Goal: Transaction & Acquisition: Book appointment/travel/reservation

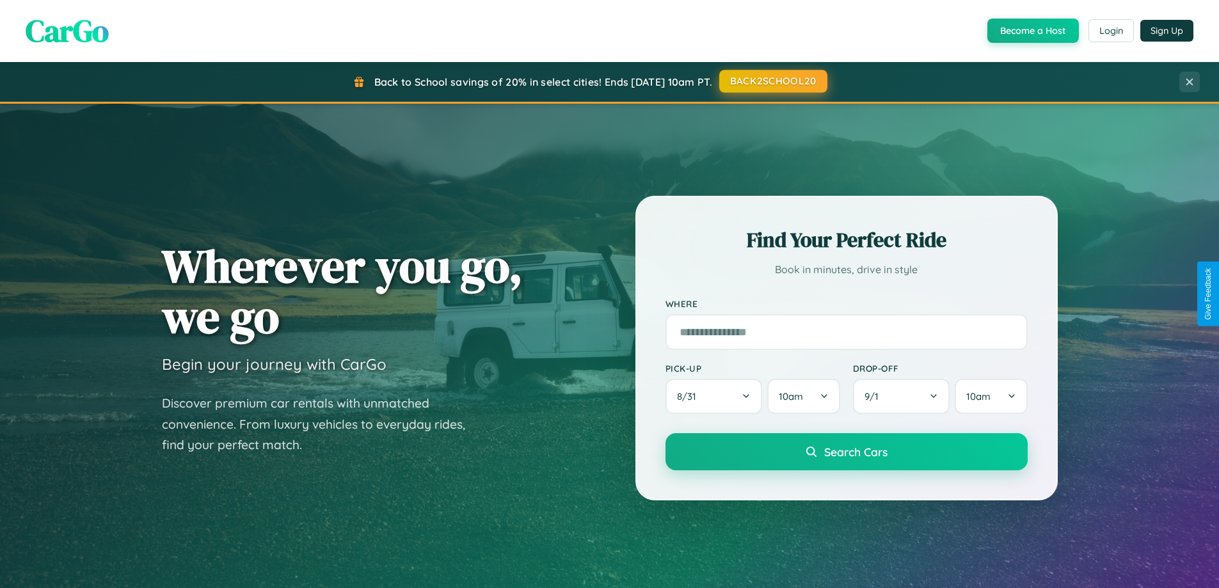
click at [772, 81] on button "BACK2SCHOOL20" at bounding box center [773, 81] width 108 height 23
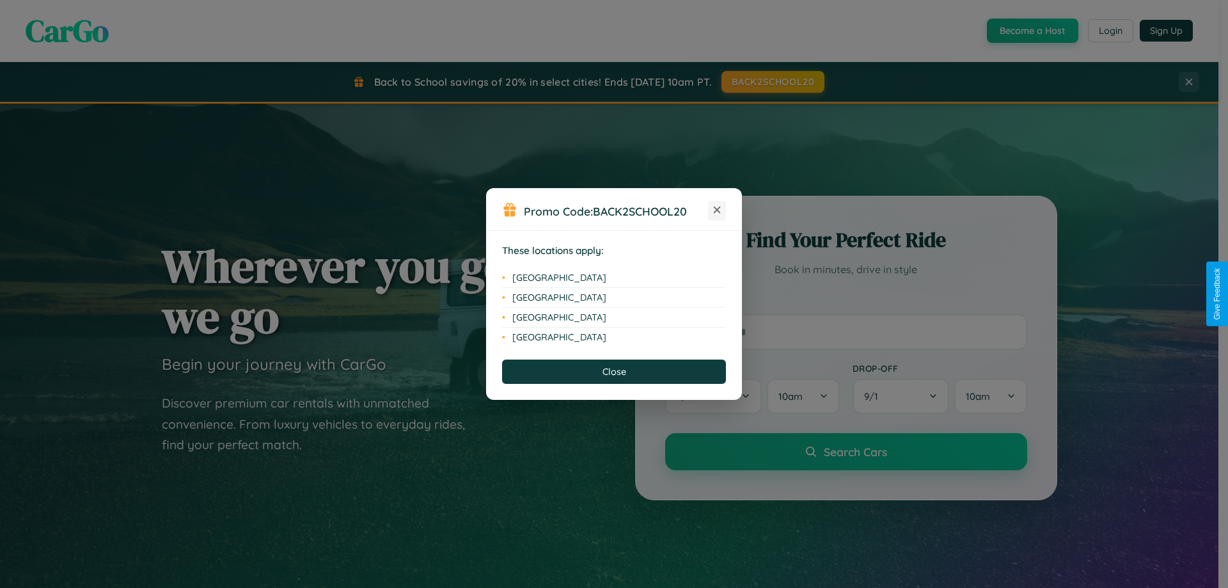
click at [717, 210] on icon at bounding box center [717, 210] width 7 height 7
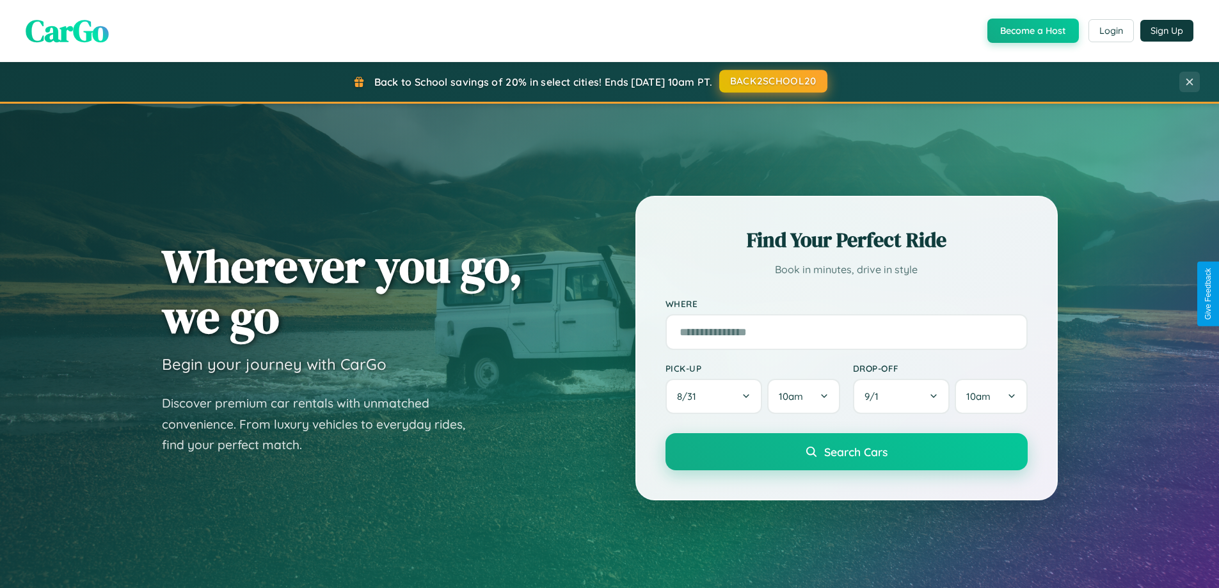
click at [772, 81] on button "BACK2SCHOOL20" at bounding box center [773, 81] width 108 height 23
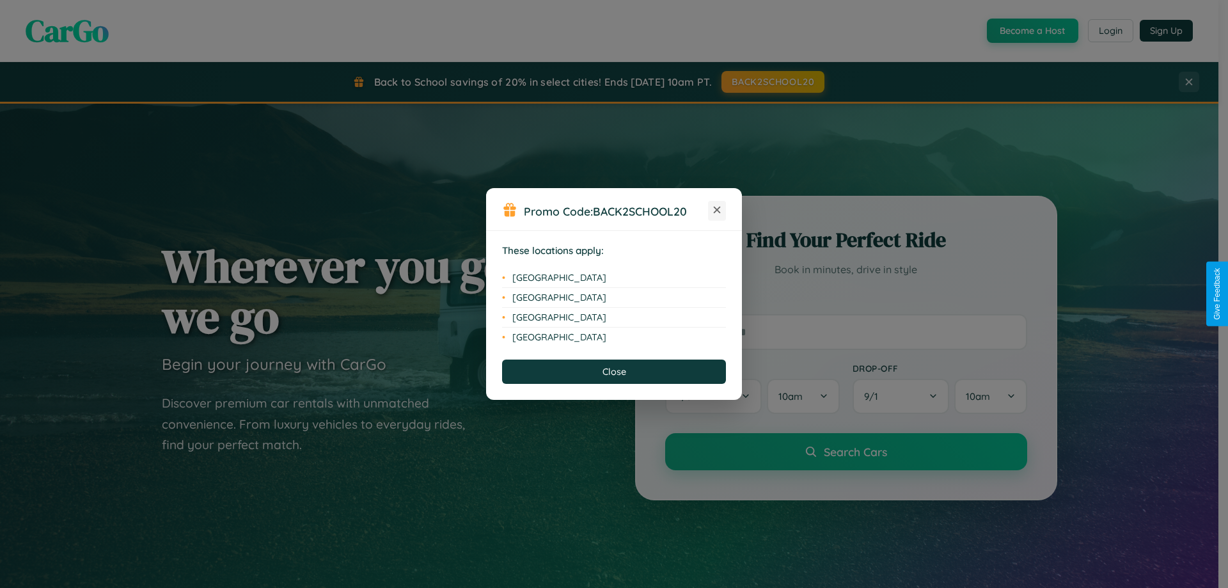
click at [717, 210] on icon at bounding box center [717, 210] width 7 height 7
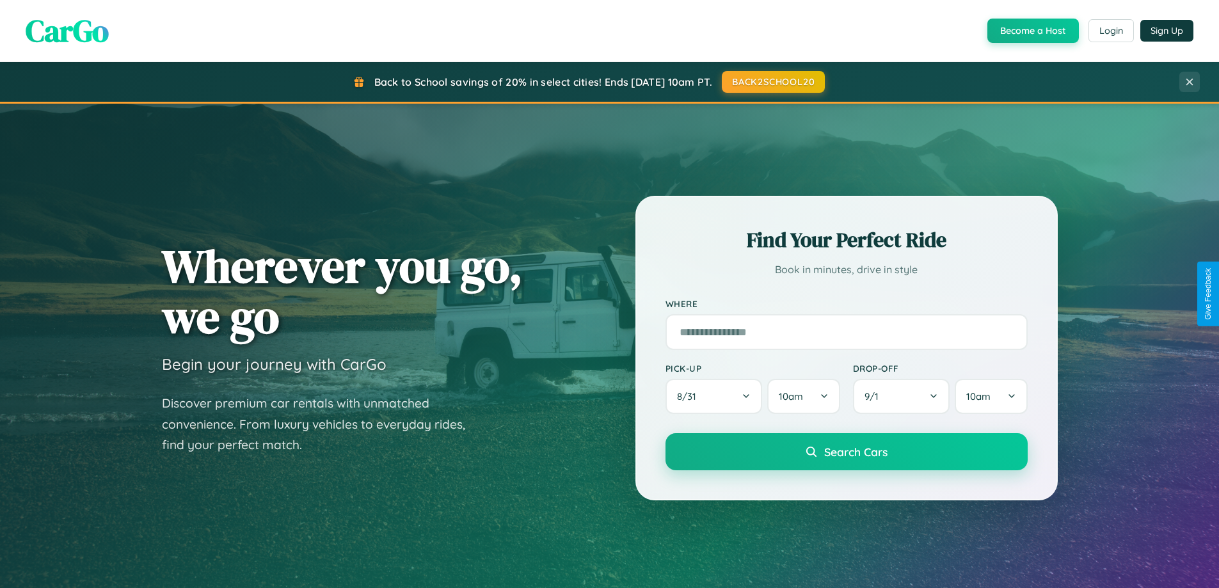
scroll to position [38, 0]
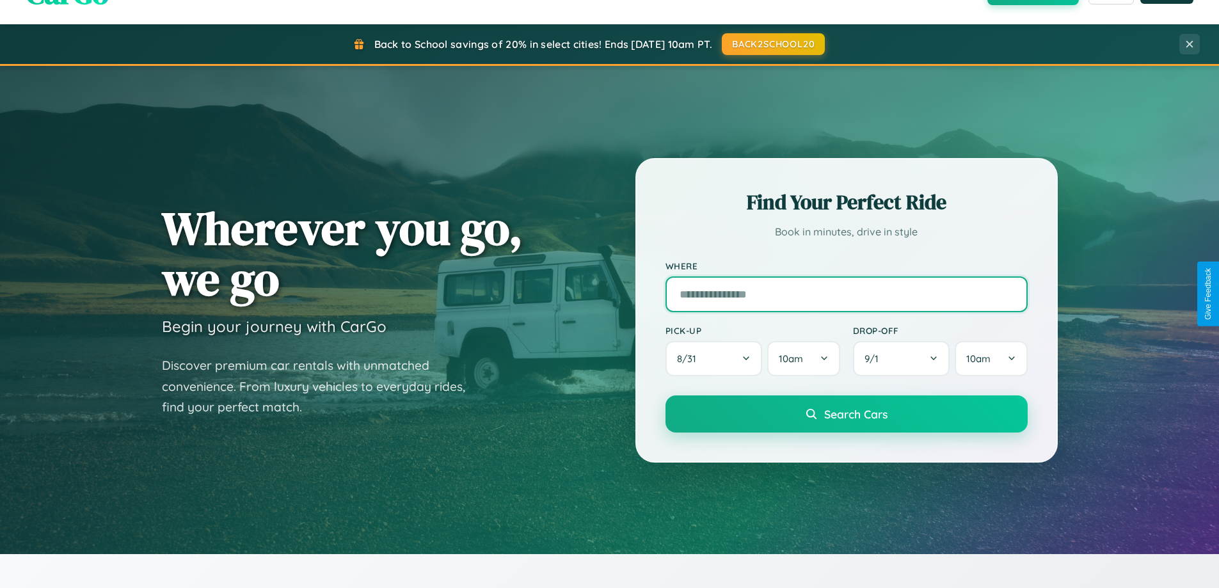
click at [846, 294] on input "text" at bounding box center [846, 294] width 362 height 36
type input "**********"
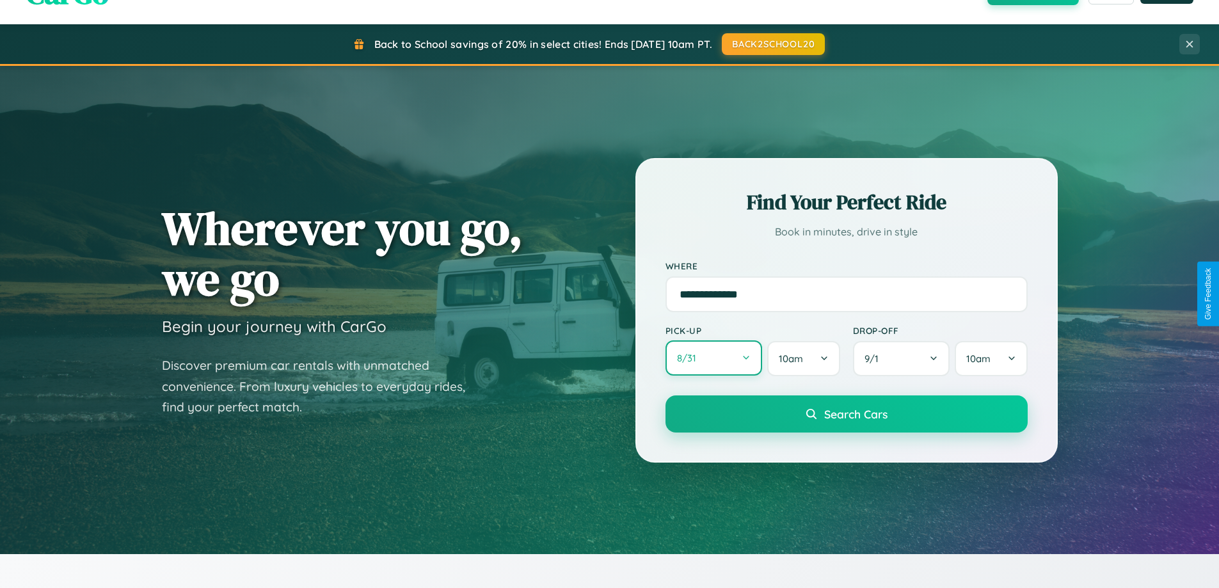
click at [713, 359] on button "8 / 31" at bounding box center [713, 357] width 97 height 35
select select "*"
select select "****"
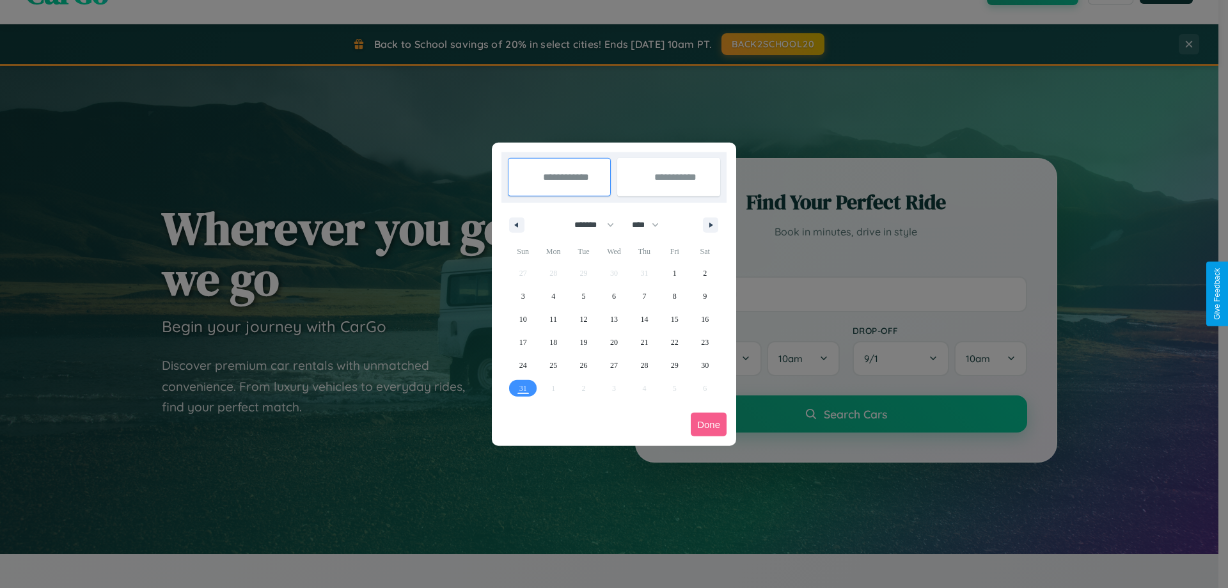
drag, startPoint x: 589, startPoint y: 225, endPoint x: 614, endPoint y: 257, distance: 41.0
click at [589, 225] on select "******* ******** ***** ***** *** **** **** ****** ********* ******* ******** **…" at bounding box center [592, 224] width 54 height 21
select select "**"
click at [584, 319] on span "11" at bounding box center [584, 319] width 8 height 23
type input "**********"
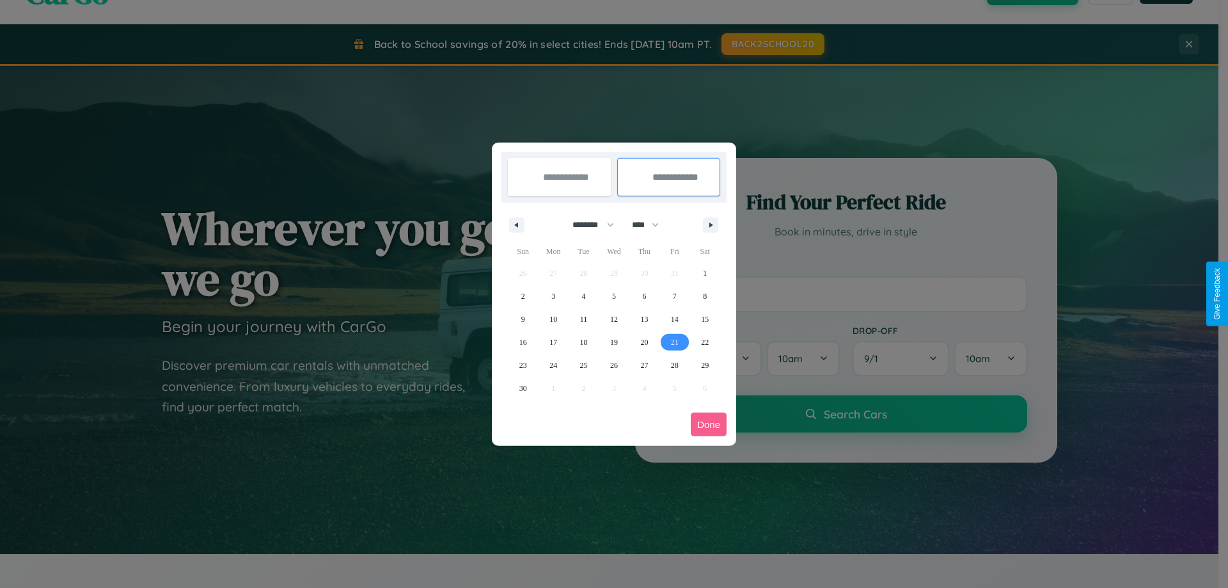
click at [674, 342] on span "21" at bounding box center [675, 342] width 8 height 23
type input "**********"
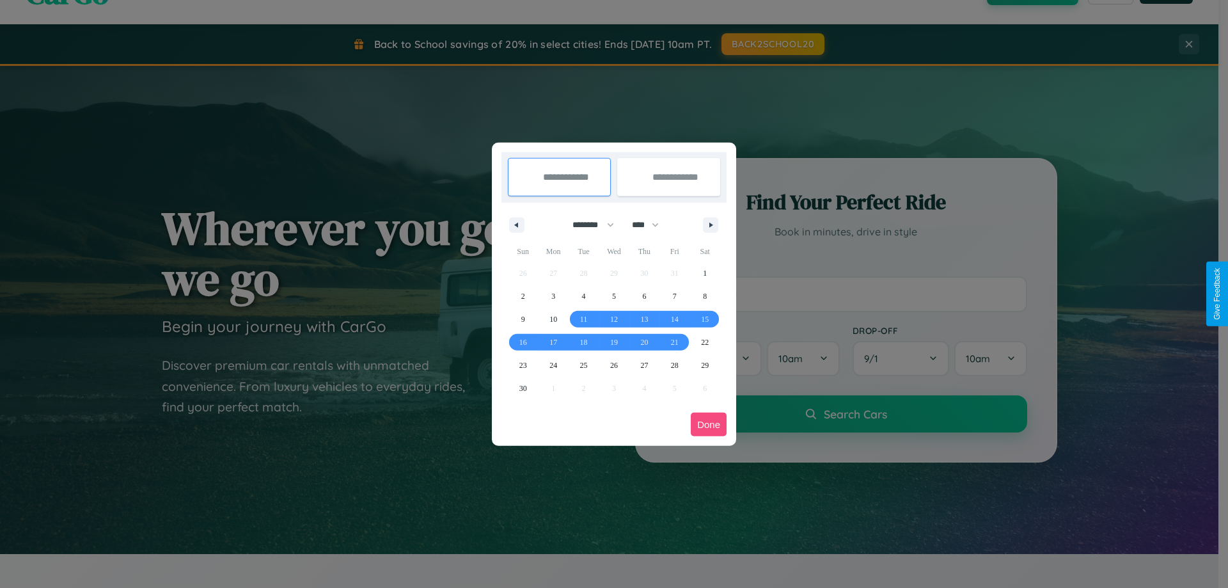
click at [709, 424] on button "Done" at bounding box center [709, 425] width 36 height 24
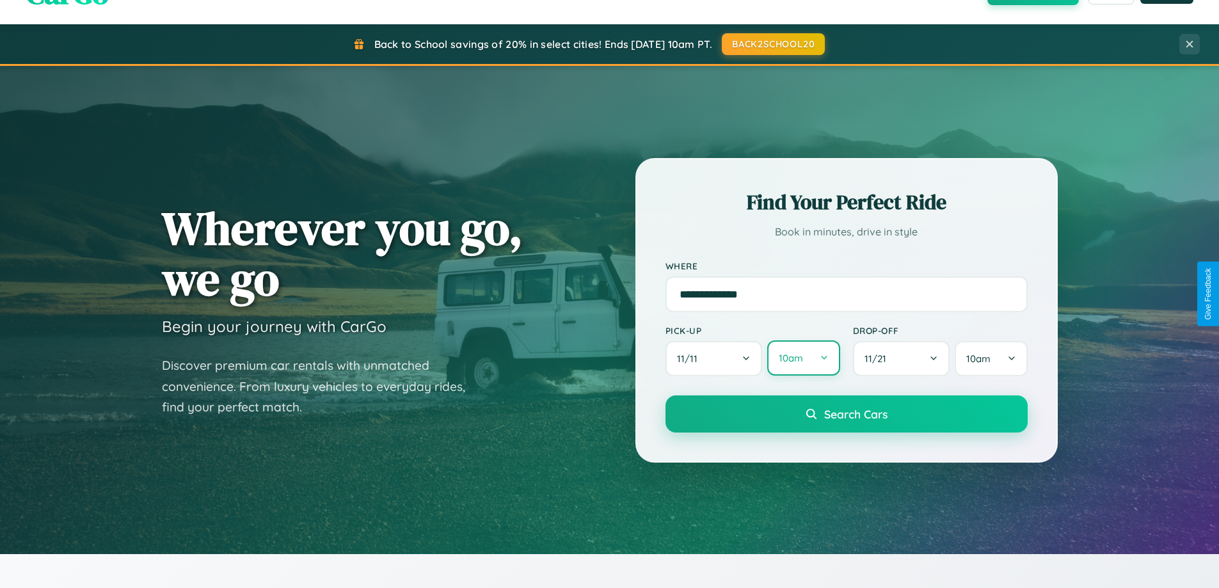
click at [803, 359] on button "10am" at bounding box center [803, 357] width 72 height 35
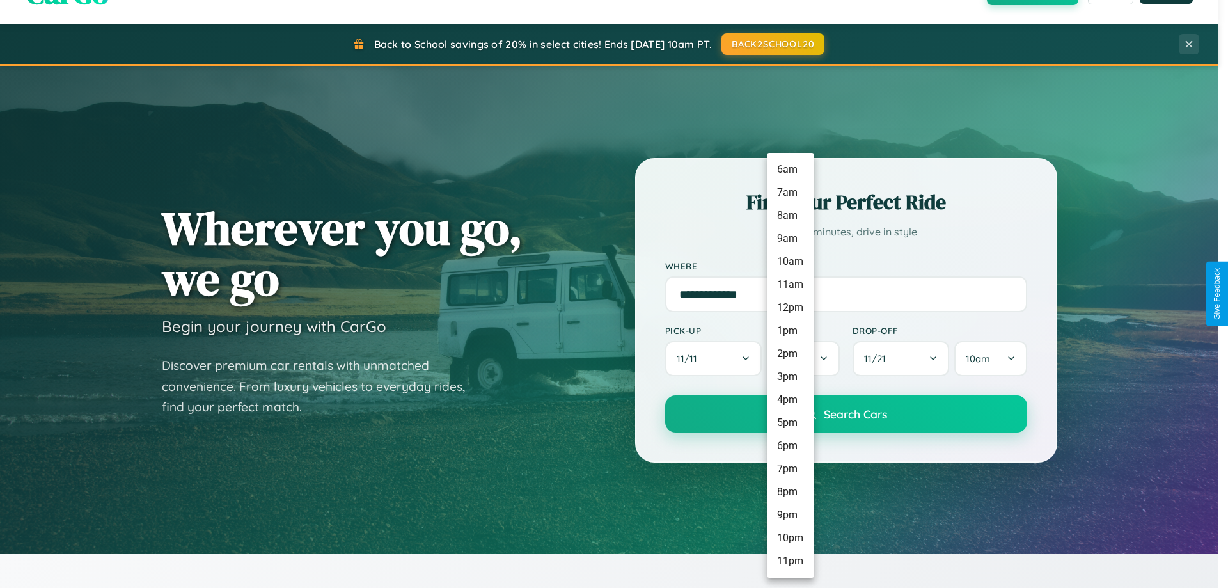
click at [790, 446] on li "6pm" at bounding box center [790, 445] width 47 height 23
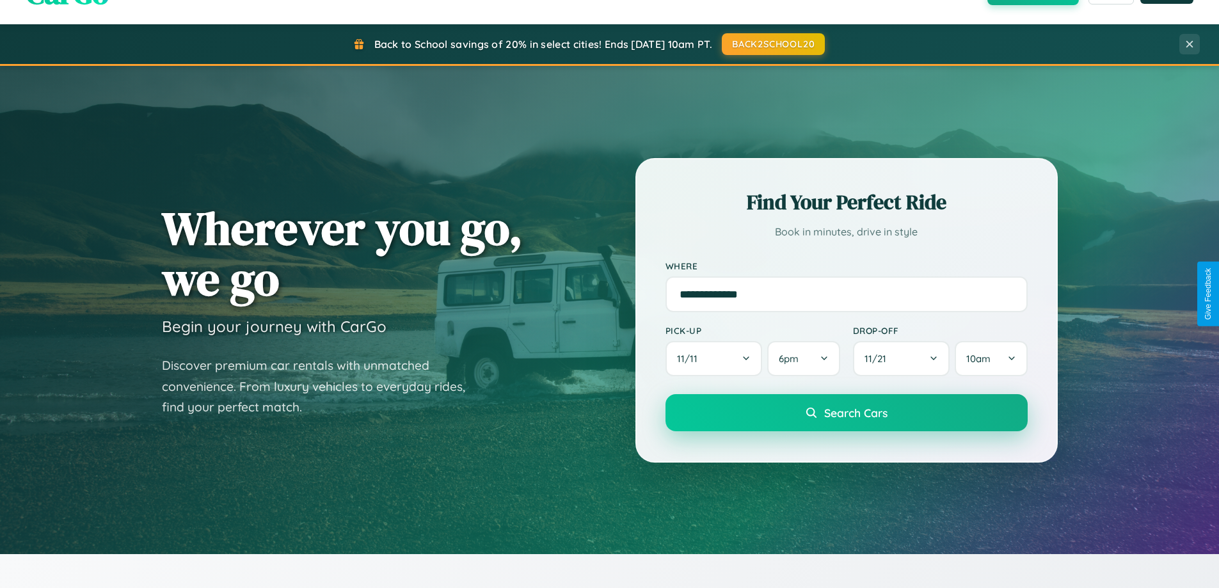
click at [846, 413] on span "Search Cars" at bounding box center [855, 413] width 63 height 14
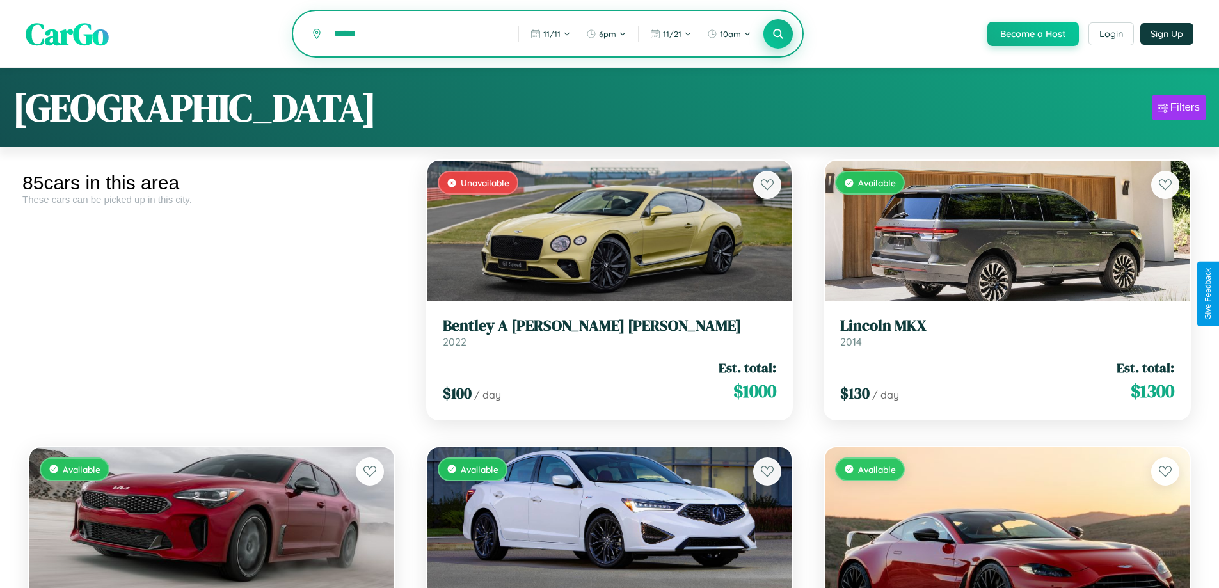
type input "******"
click at [777, 35] on icon at bounding box center [778, 34] width 12 height 12
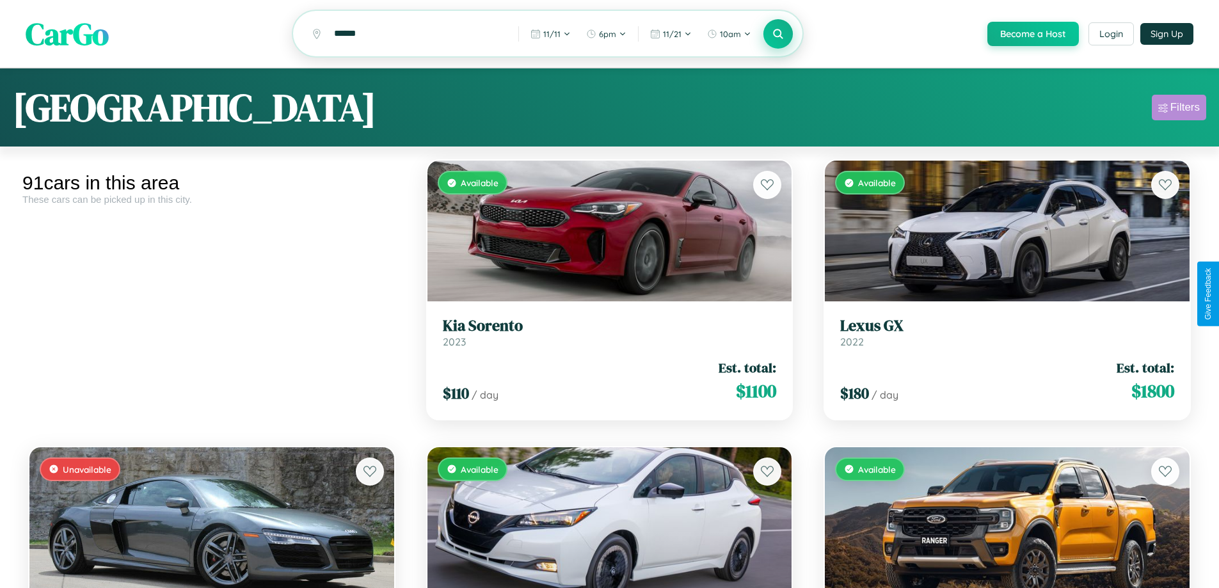
click at [1179, 109] on div "Filters" at bounding box center [1184, 107] width 29 height 13
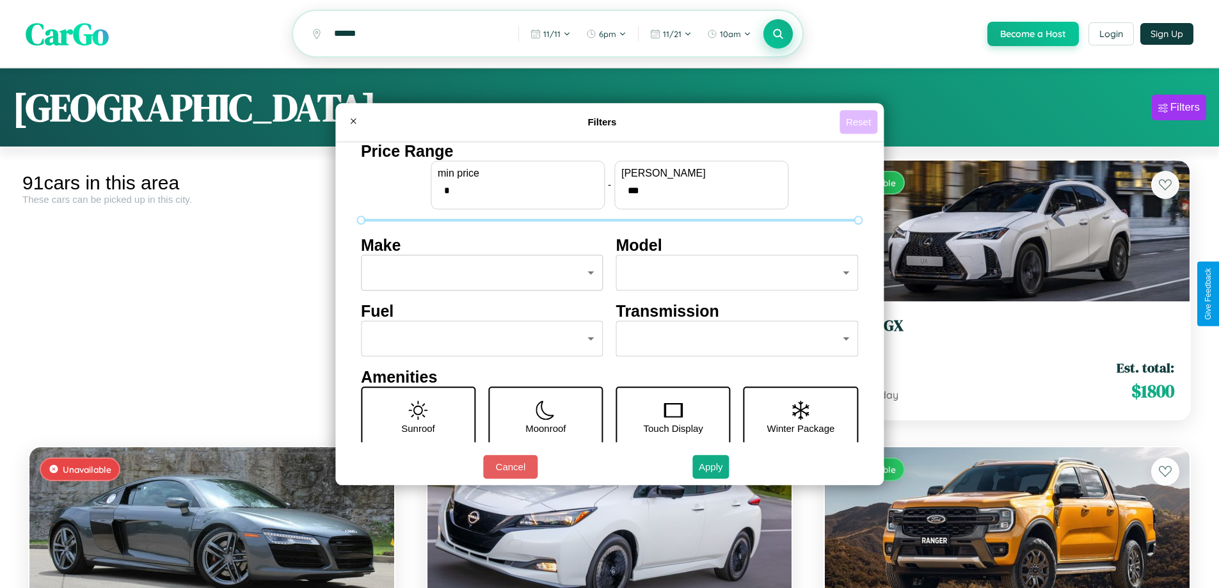
click at [860, 122] on button "Reset" at bounding box center [858, 122] width 38 height 24
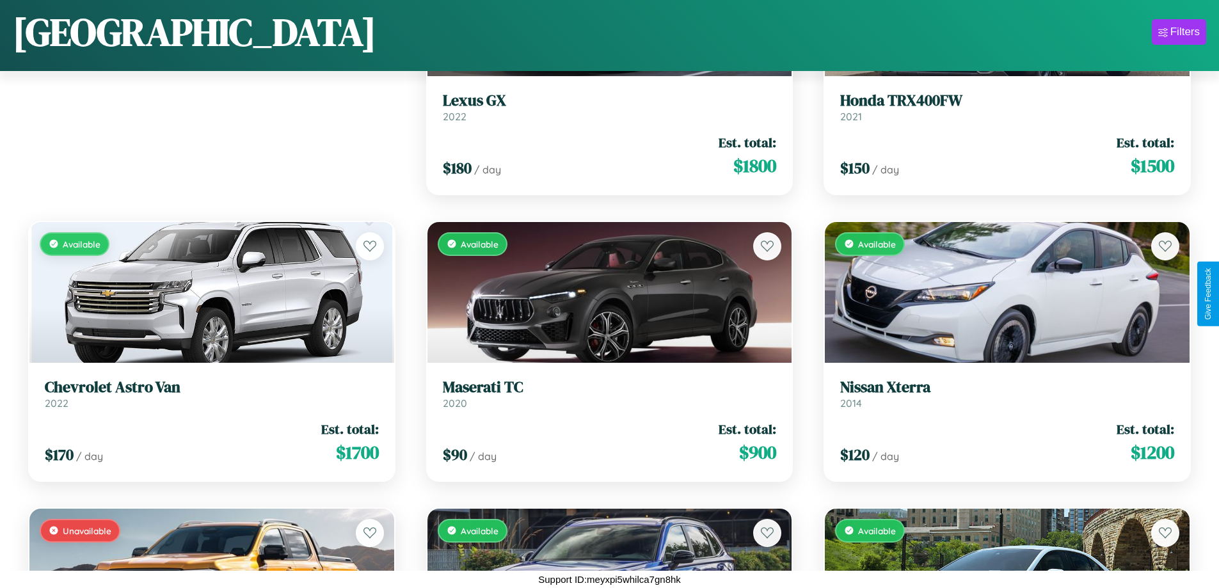
scroll to position [180, 0]
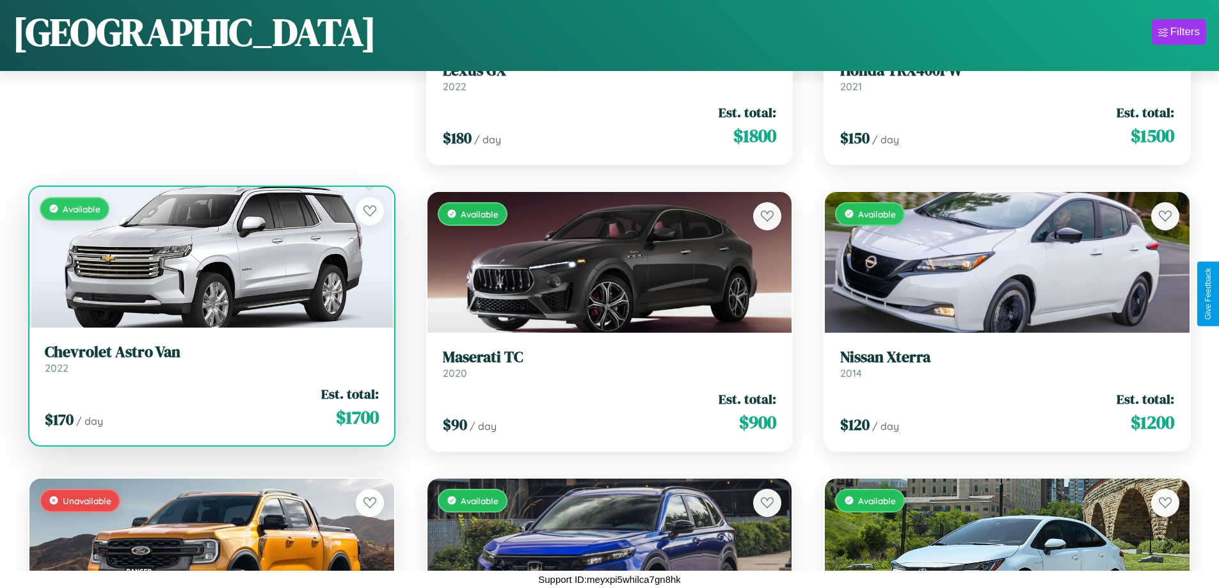
click at [210, 363] on link "Chevrolet Astro Van 2022" at bounding box center [212, 358] width 334 height 31
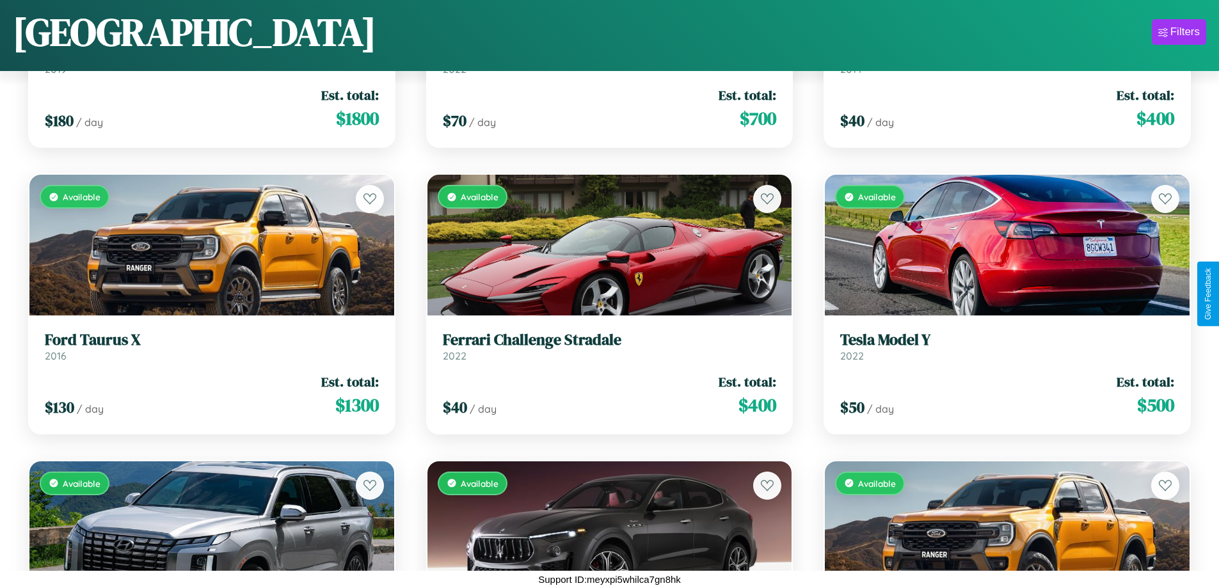
scroll to position [5051, 0]
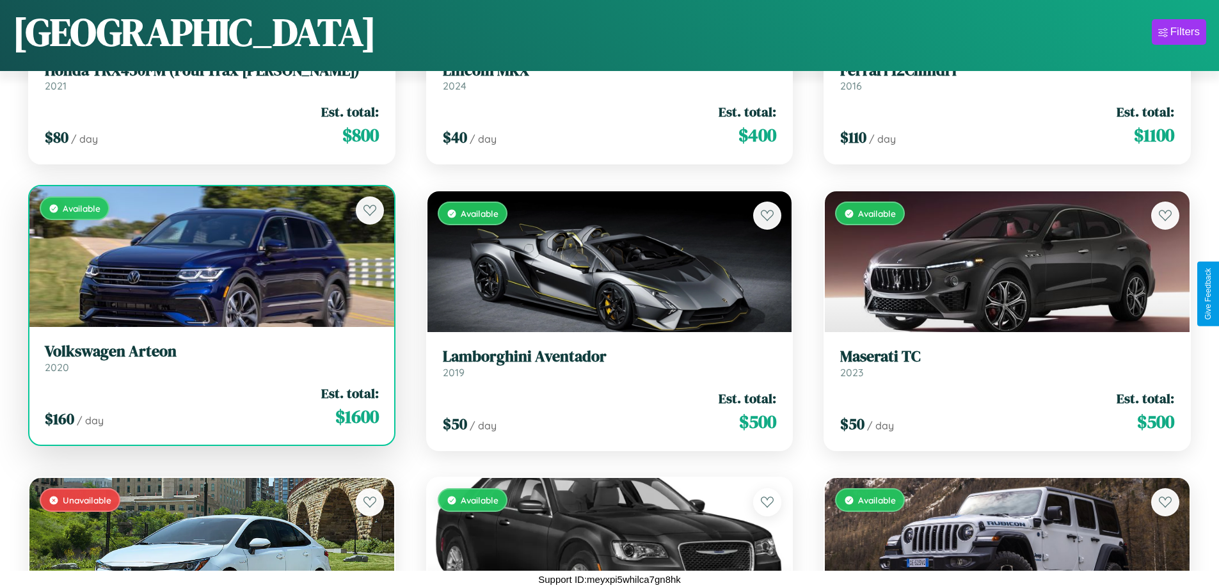
click at [210, 406] on div "$ 160 / day Est. total: $ 1600" at bounding box center [212, 406] width 334 height 45
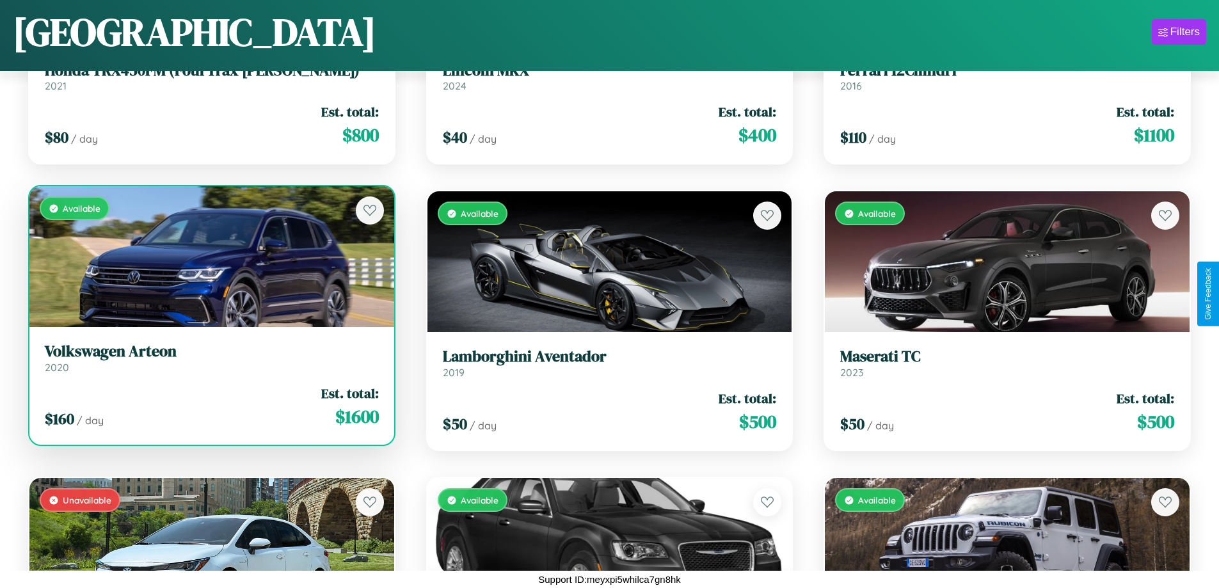
click at [210, 406] on div "$ 160 / day Est. total: $ 1600" at bounding box center [212, 406] width 334 height 45
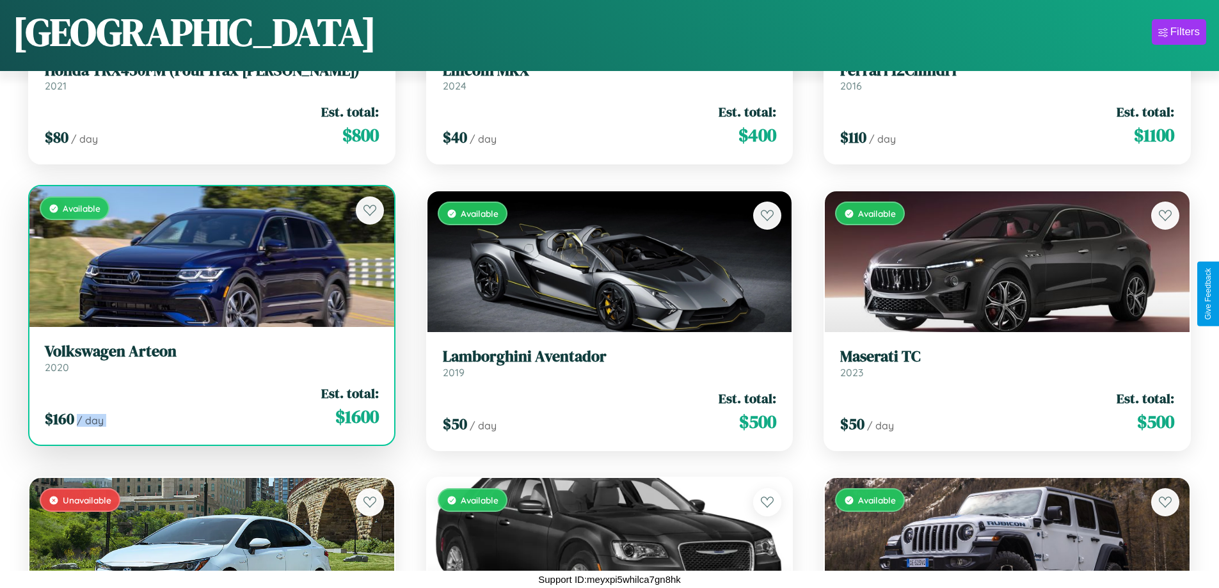
click at [210, 406] on div "$ 160 / day Est. total: $ 1600" at bounding box center [212, 406] width 334 height 45
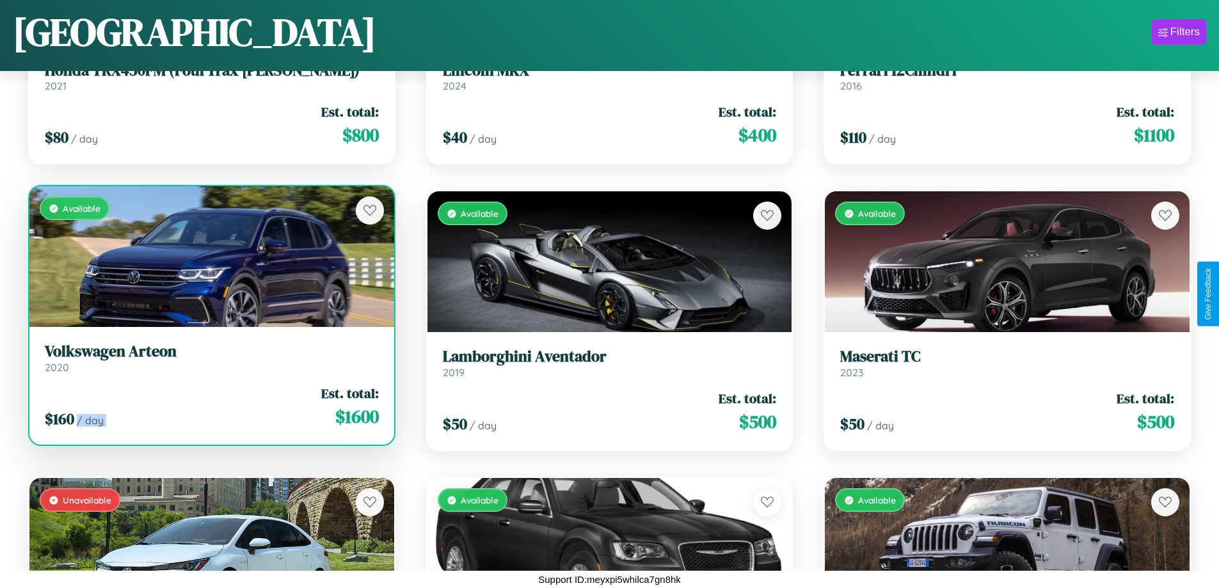
click at [210, 406] on div "$ 160 / day Est. total: $ 1600" at bounding box center [212, 406] width 334 height 45
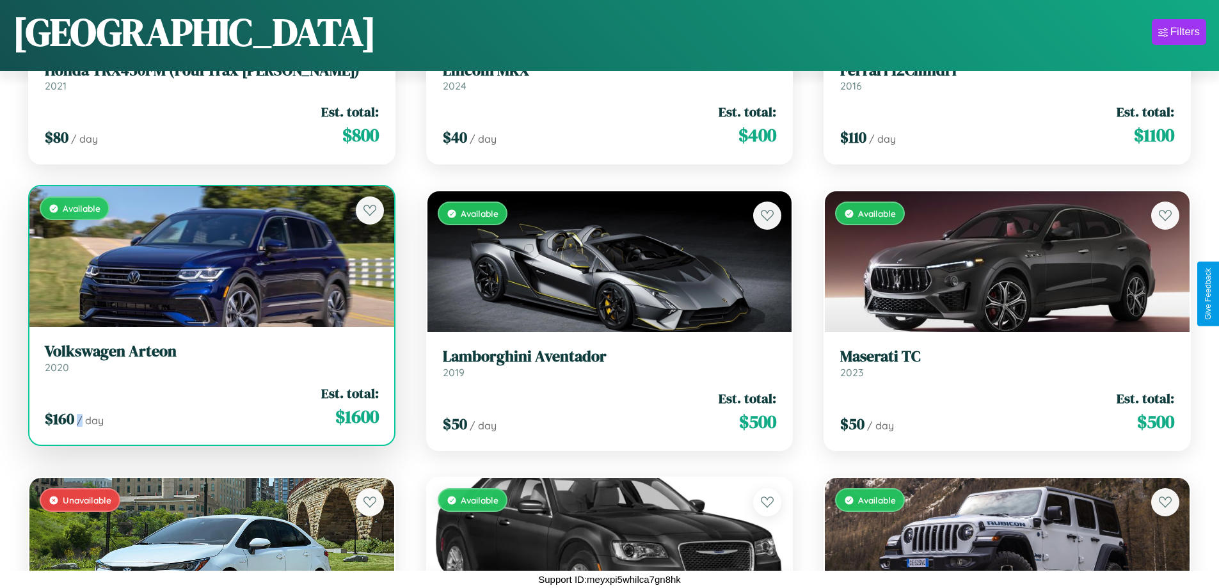
click at [210, 406] on div "$ 160 / day Est. total: $ 1600" at bounding box center [212, 406] width 334 height 45
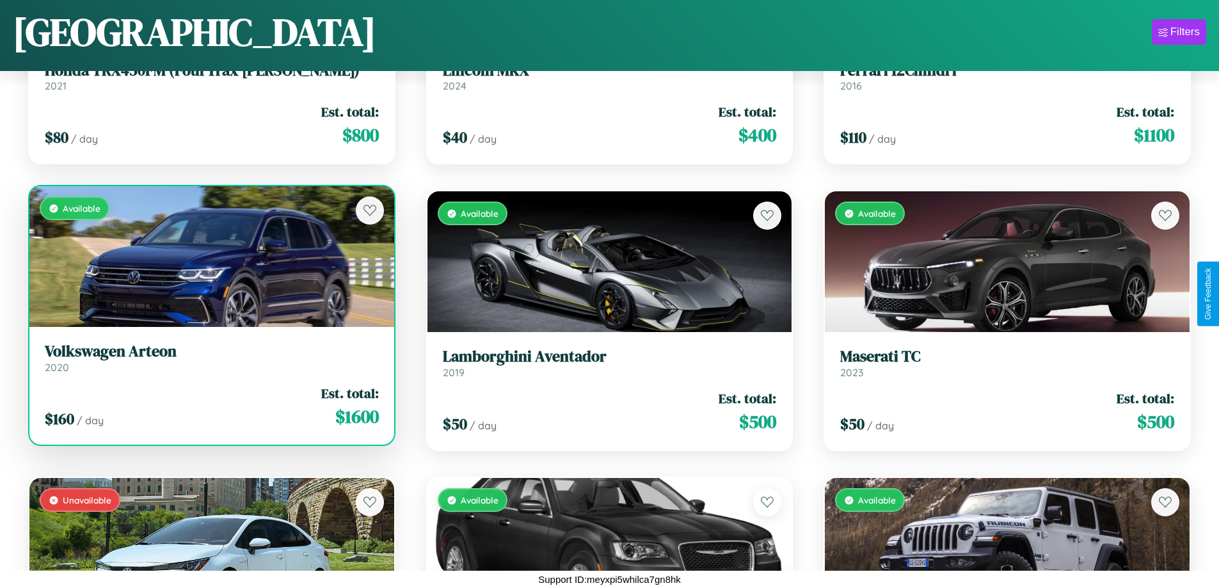
click at [210, 358] on h3 "Volkswagen Arteon" at bounding box center [212, 351] width 334 height 19
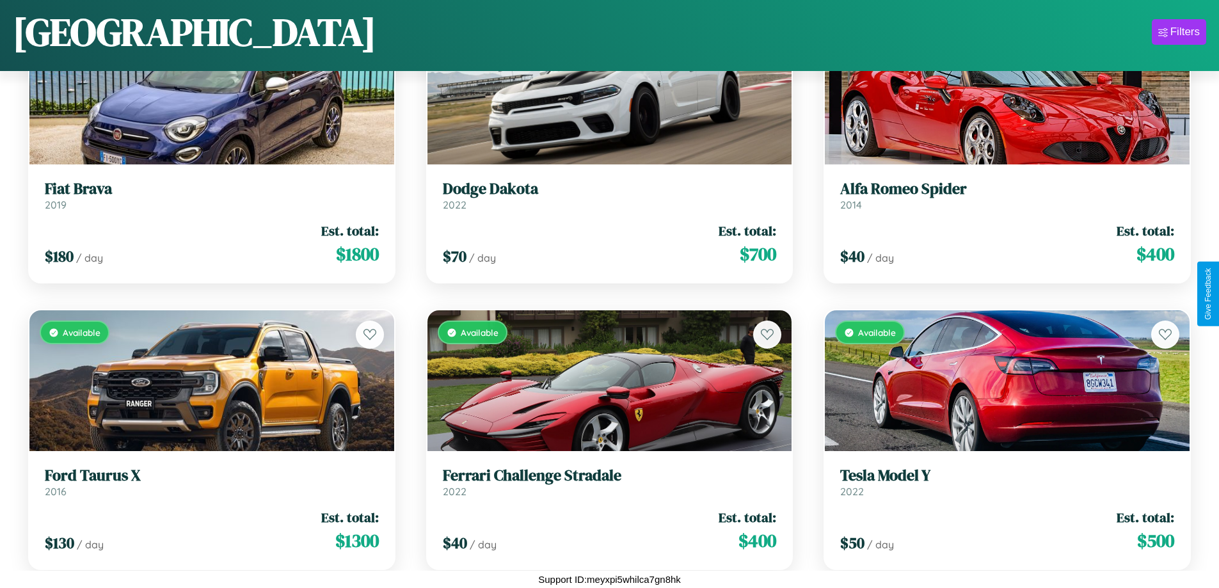
scroll to position [1326, 0]
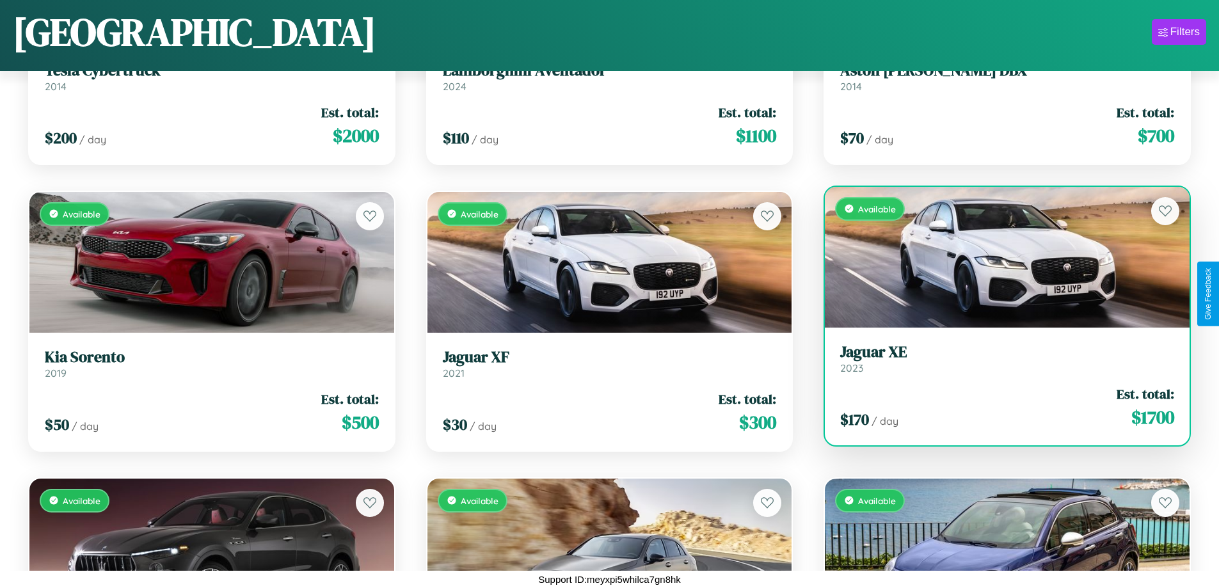
click at [999, 359] on h3 "Jaguar XE" at bounding box center [1007, 352] width 334 height 19
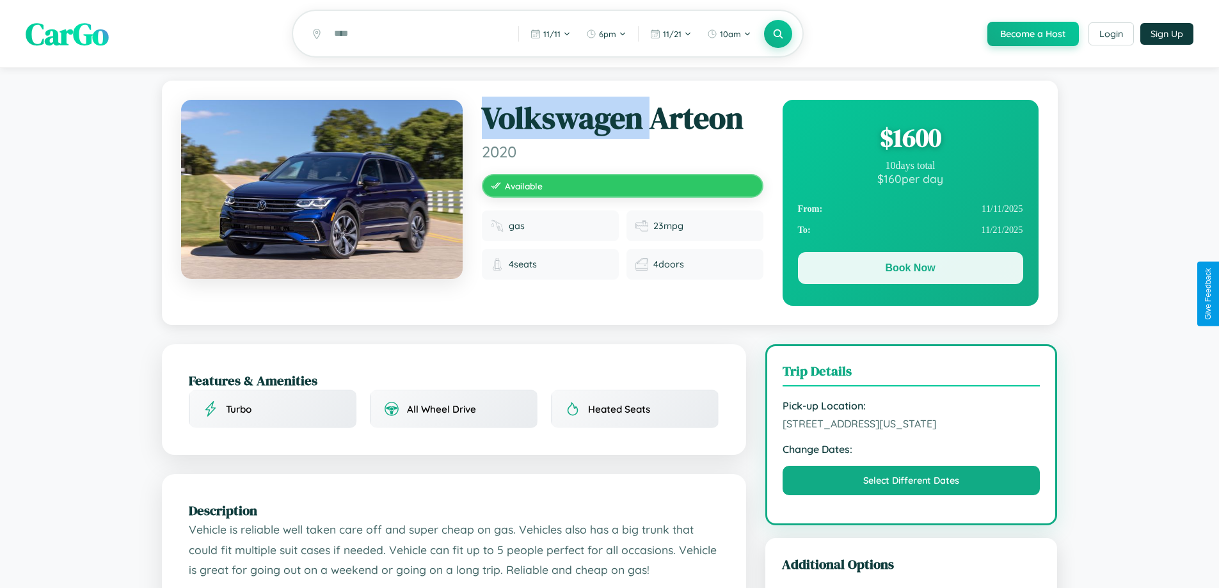
click at [910, 271] on button "Book Now" at bounding box center [910, 268] width 225 height 32
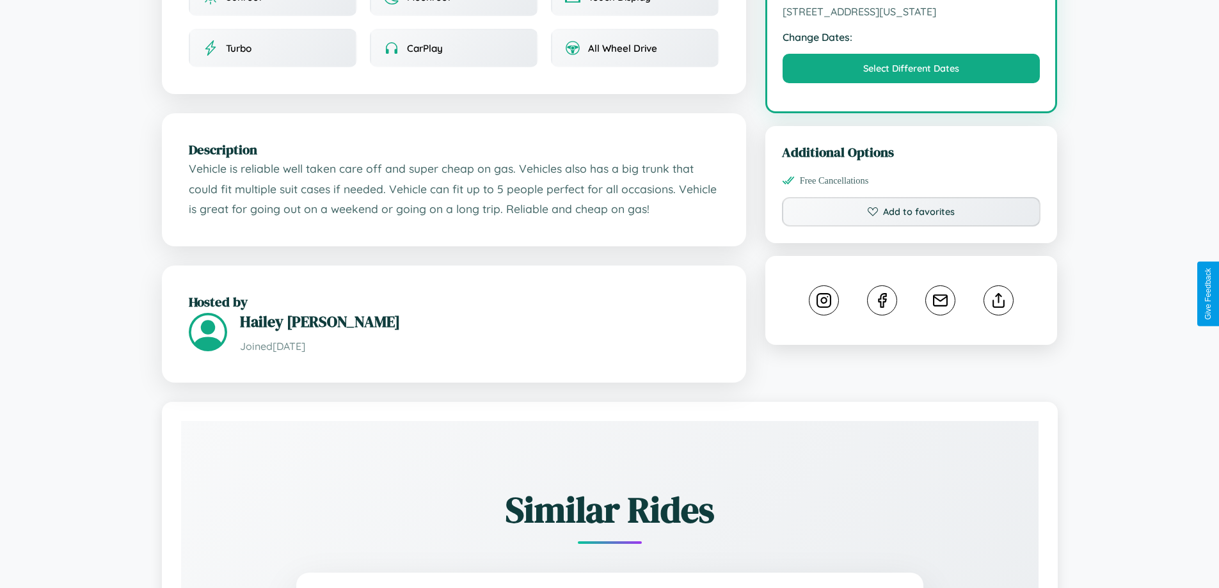
scroll to position [433, 0]
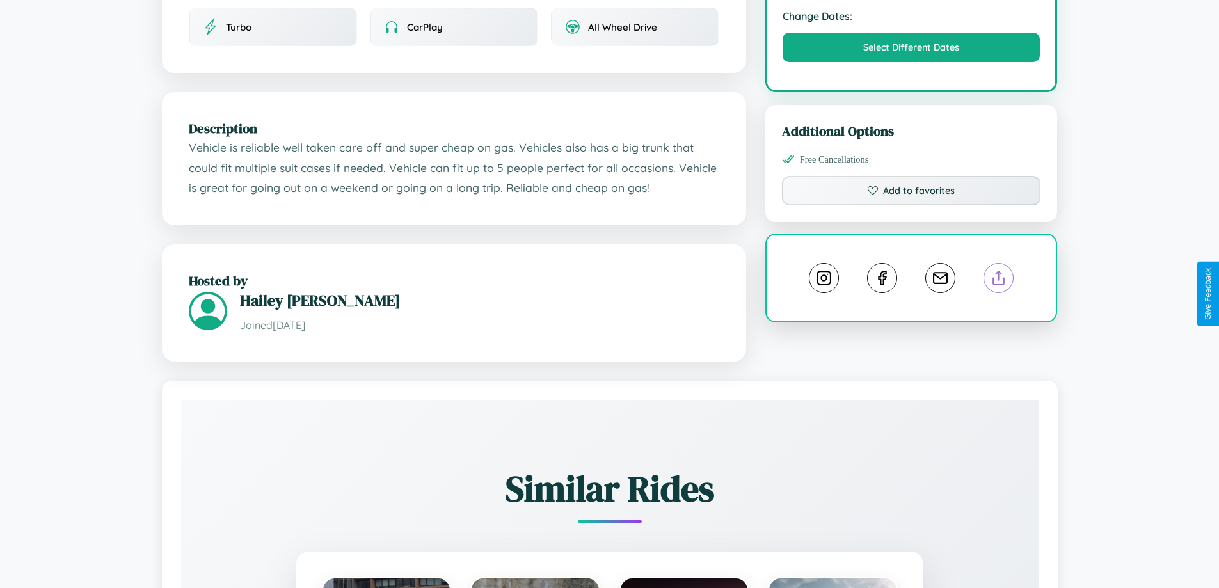
click at [999, 280] on line at bounding box center [999, 275] width 0 height 9
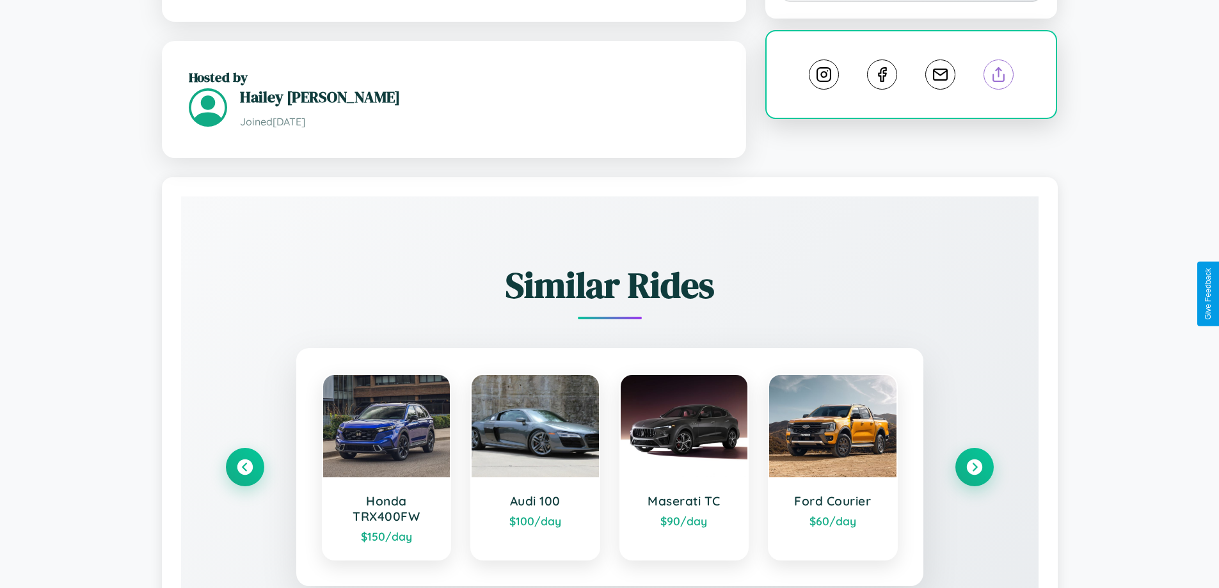
scroll to position [750, 0]
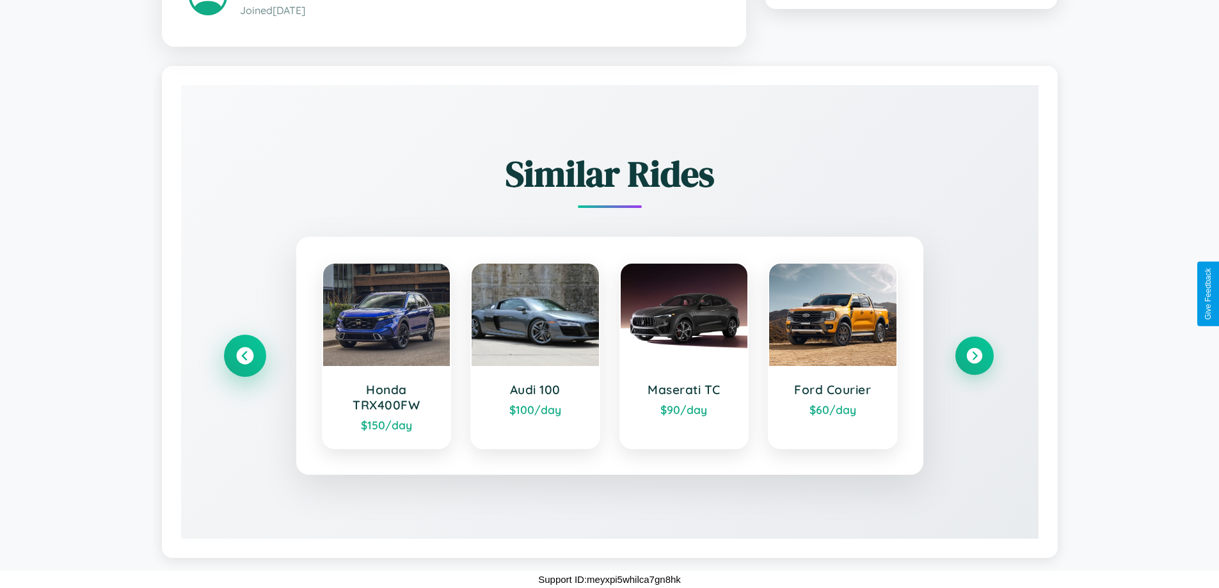
click at [244, 355] on icon at bounding box center [244, 355] width 17 height 17
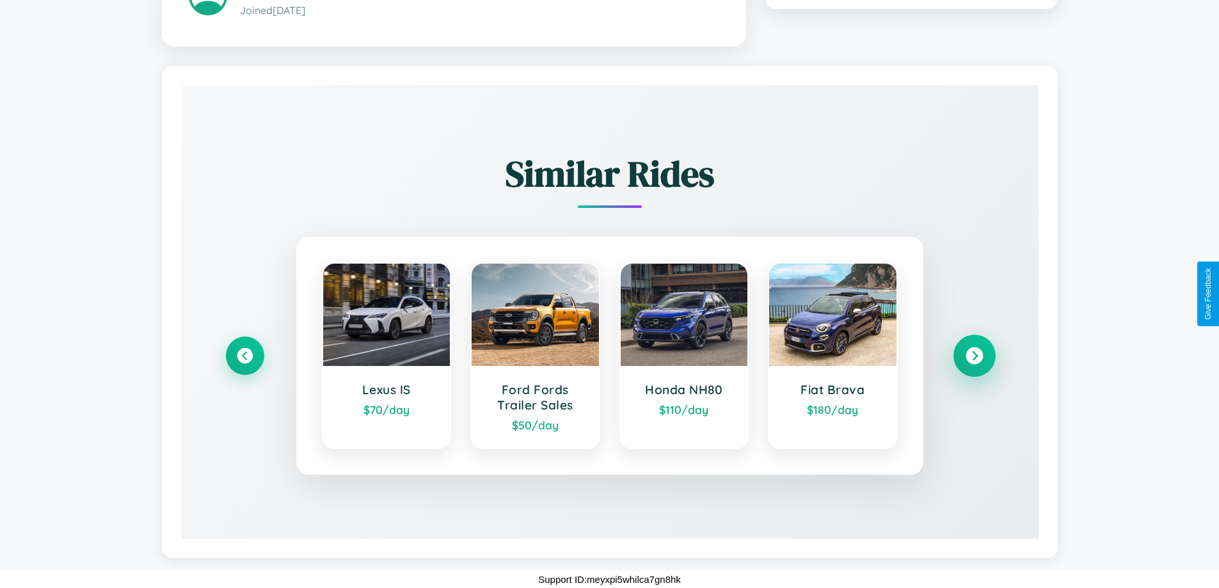
click at [974, 355] on icon at bounding box center [973, 355] width 17 height 17
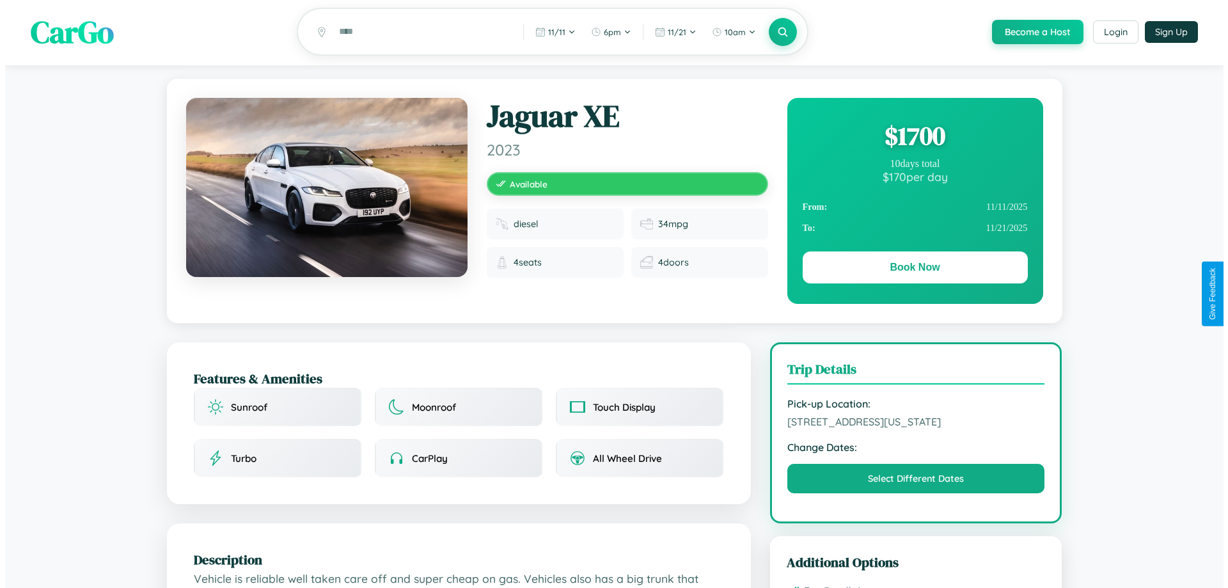
scroll to position [0, 0]
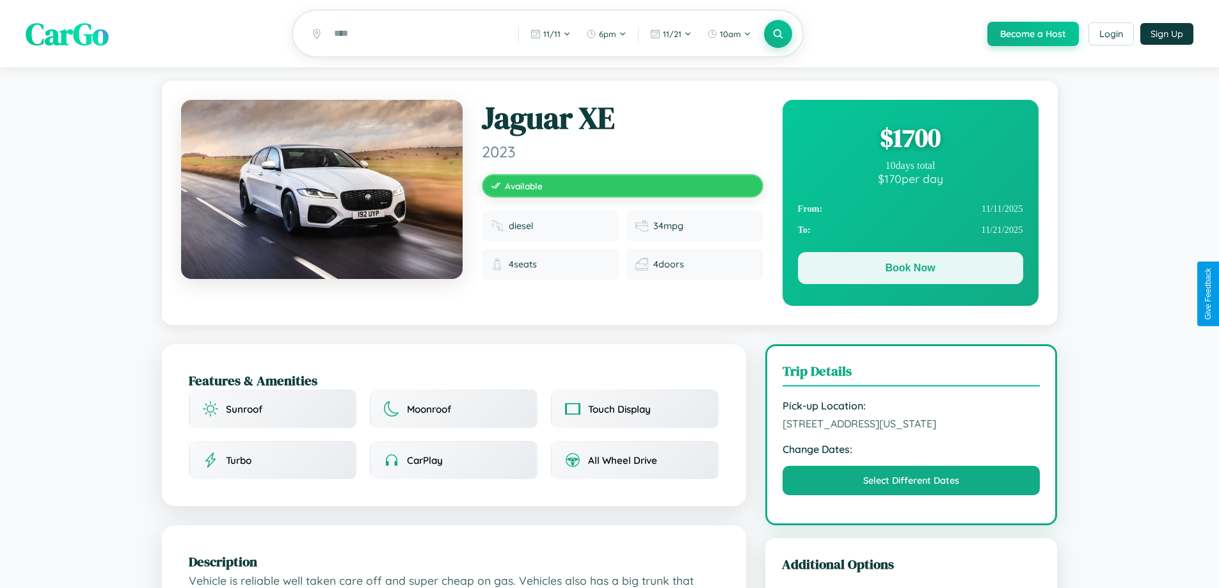
click at [910, 271] on button "Book Now" at bounding box center [910, 268] width 225 height 32
